Goal: Go to known website: Go to known website

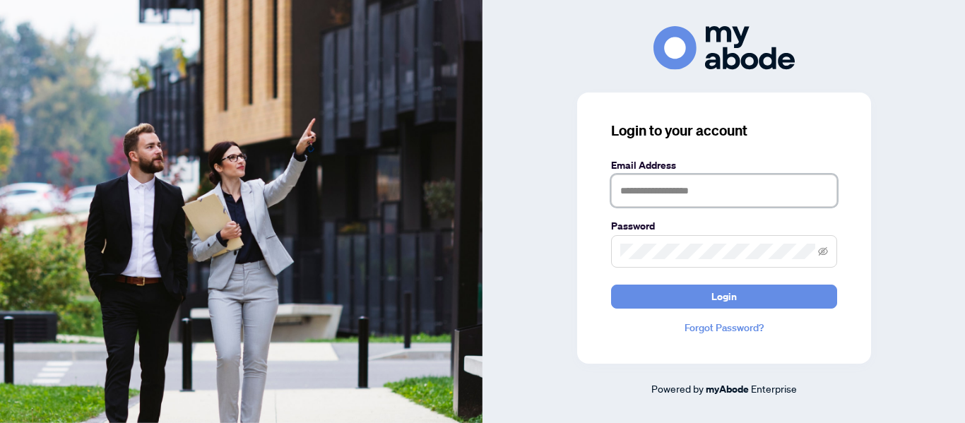
click at [626, 188] on input "text" at bounding box center [724, 190] width 226 height 32
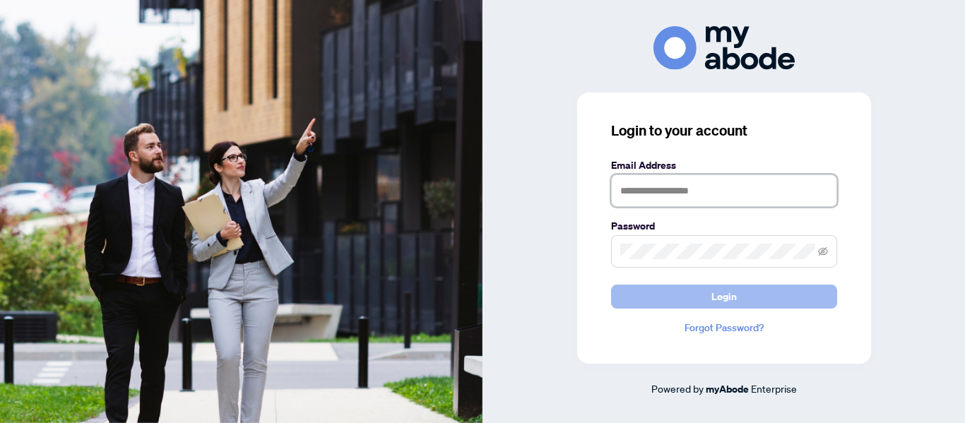
type input "**********"
click at [750, 287] on button "Login" at bounding box center [724, 297] width 226 height 24
